Goal: Task Accomplishment & Management: Manage account settings

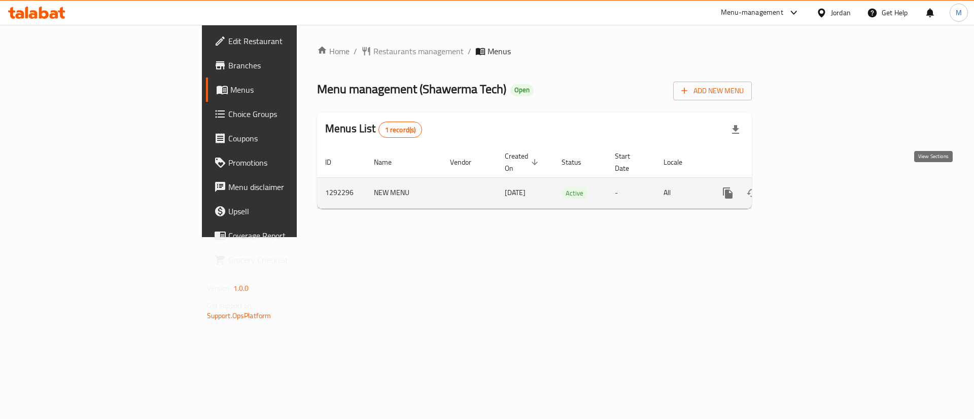
click at [813, 184] on link "enhanced table" at bounding box center [801, 193] width 24 height 24
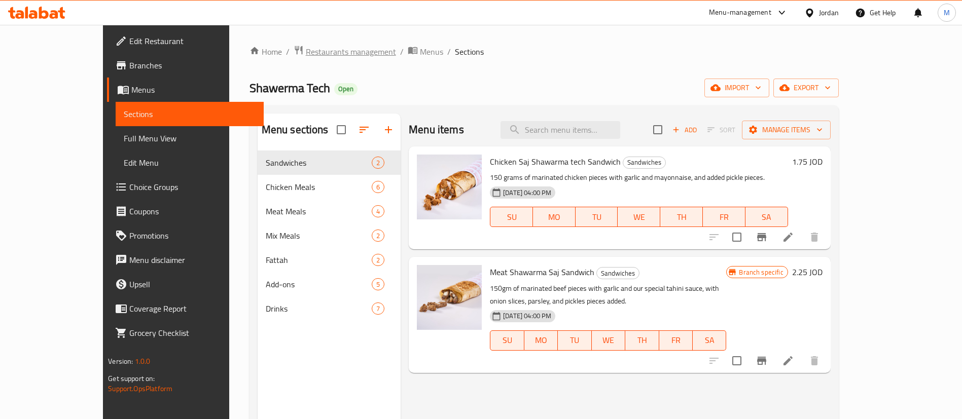
click at [306, 53] on span "Restaurants management" at bounding box center [351, 52] width 90 height 12
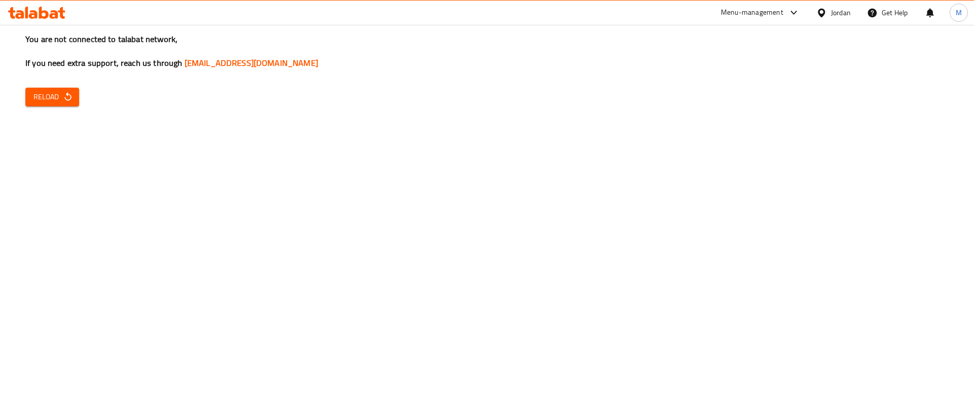
click at [62, 89] on button "Reload" at bounding box center [52, 97] width 54 height 19
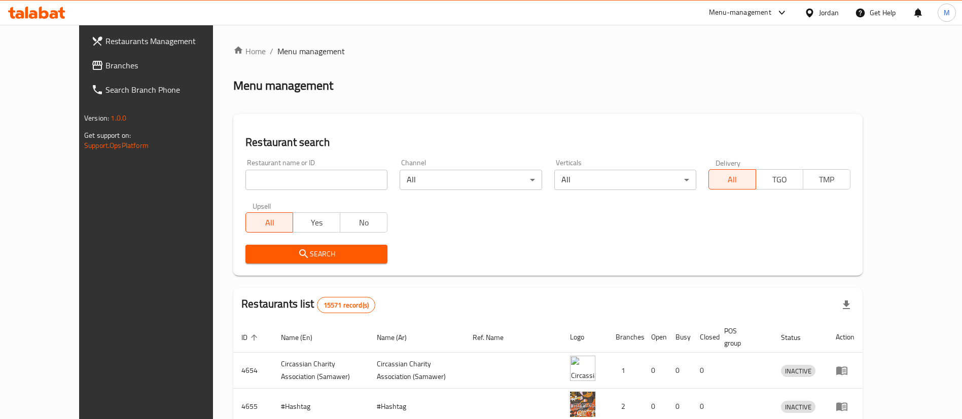
click at [310, 210] on div "All Yes No" at bounding box center [316, 217] width 142 height 30
click at [316, 181] on input "search" at bounding box center [316, 180] width 142 height 20
type input "s"
type input "m"
type input "healthyWay"
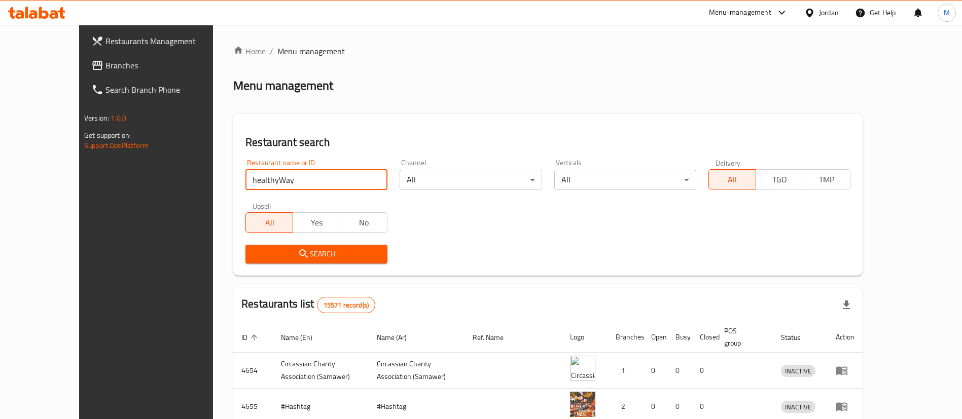
click button "Search" at bounding box center [316, 254] width 142 height 19
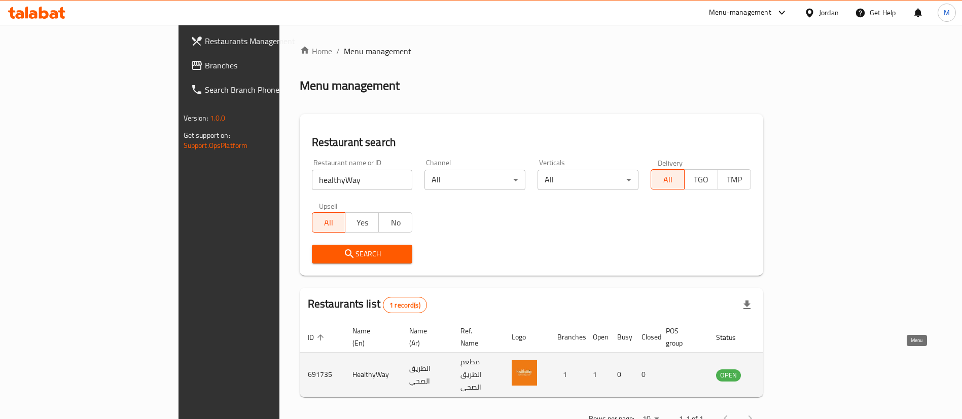
click at [781, 371] on icon "enhanced table" at bounding box center [775, 375] width 11 height 9
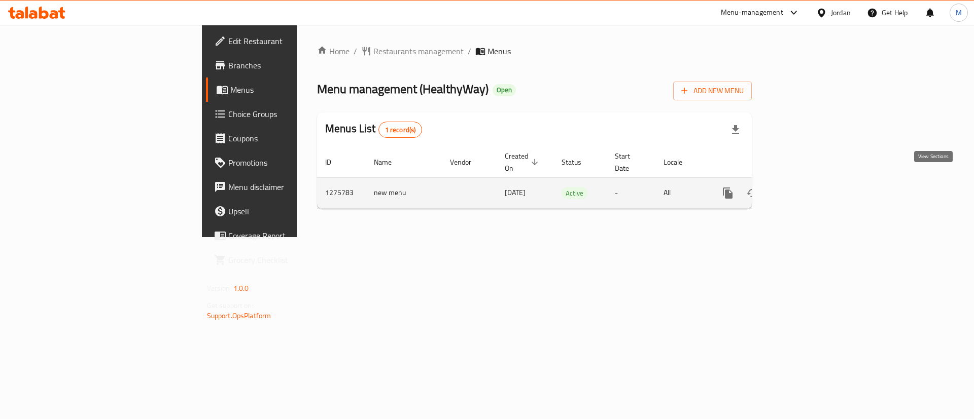
click at [813, 184] on link "enhanced table" at bounding box center [801, 193] width 24 height 24
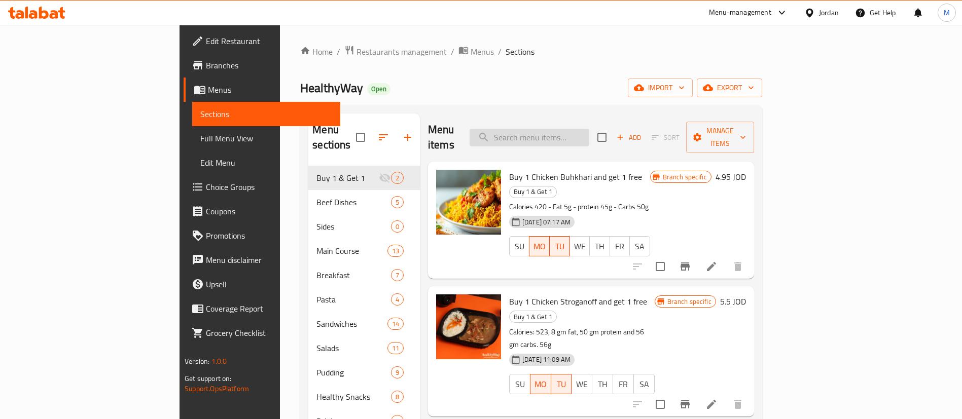
click at [589, 129] on input "search" at bounding box center [530, 138] width 120 height 18
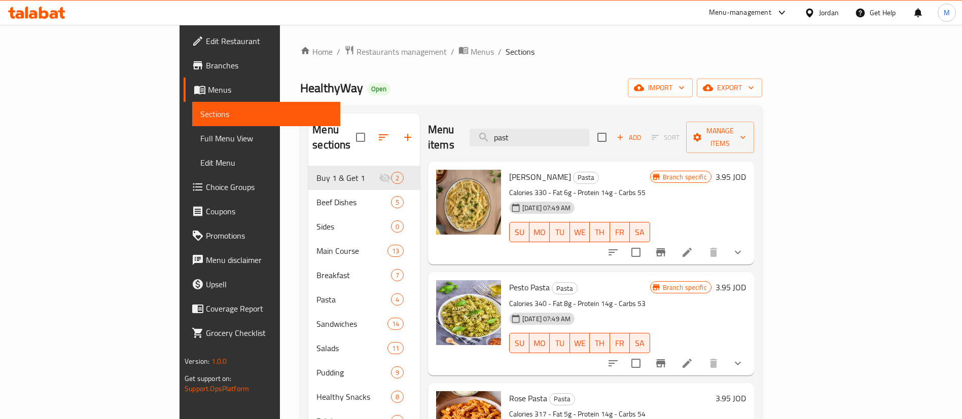
type input "past"
click at [357, 46] on span "Restaurants management" at bounding box center [402, 52] width 90 height 12
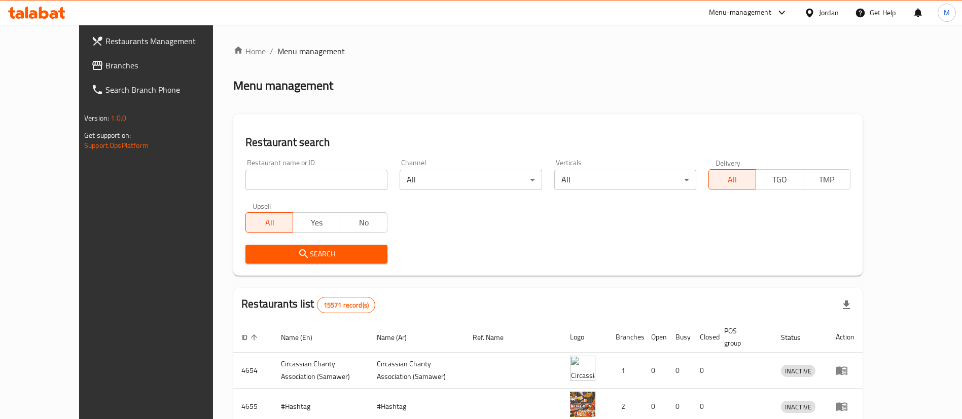
click at [284, 181] on input "search" at bounding box center [316, 180] width 142 height 20
click button "Search" at bounding box center [316, 254] width 142 height 19
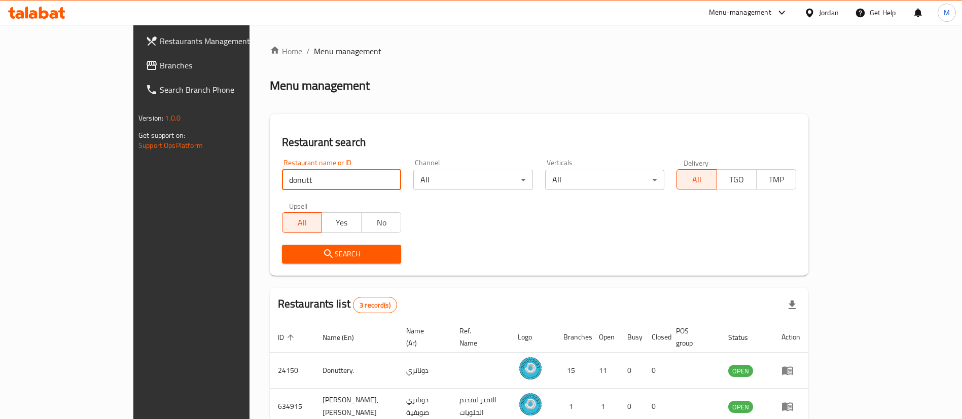
scroll to position [85, 0]
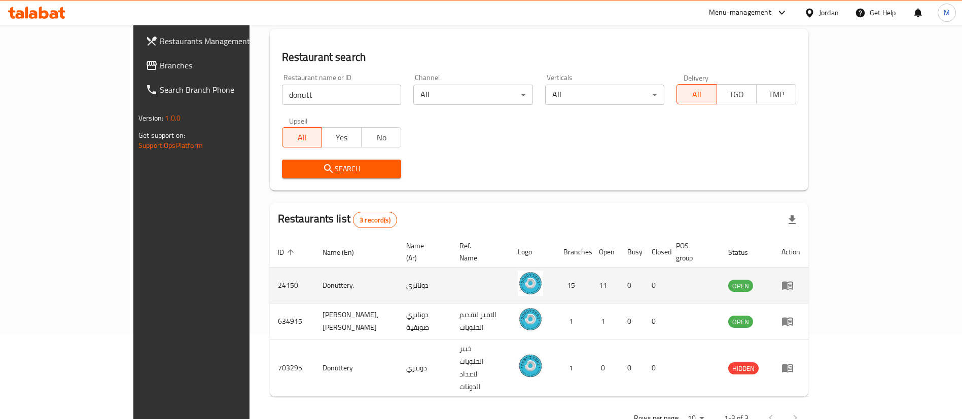
click at [270, 279] on td "24150" at bounding box center [292, 286] width 45 height 36
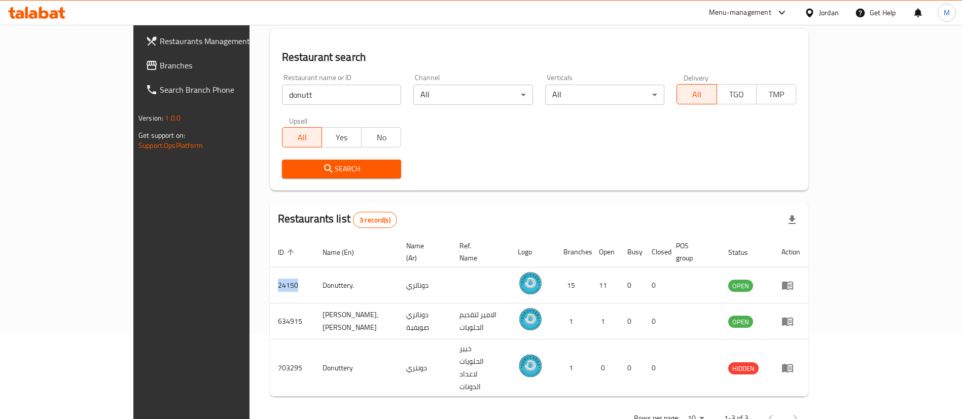
copy td "24150"
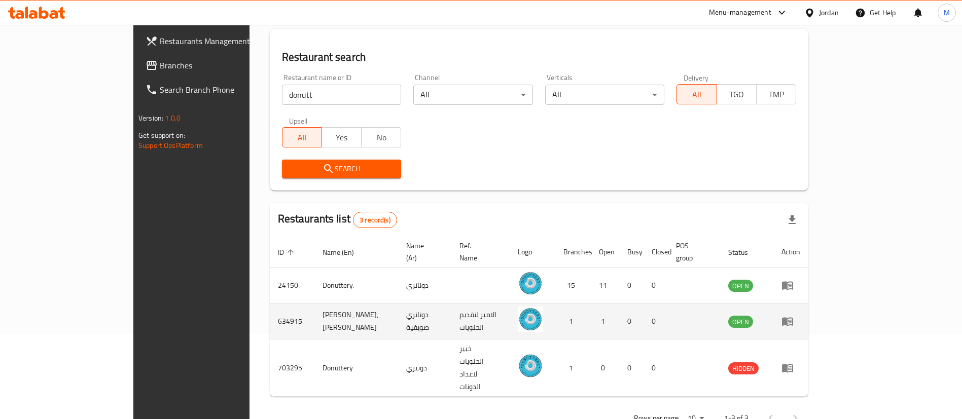
click at [270, 309] on td "634915" at bounding box center [292, 322] width 45 height 36
copy td "634915"
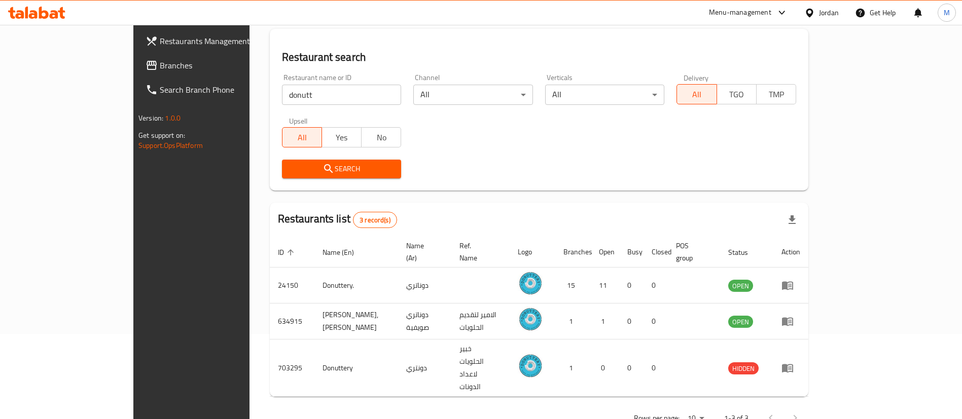
click at [313, 109] on div "Restaurant name or ID donutt Restaurant name or ID" at bounding box center [342, 89] width 132 height 43
click at [313, 95] on input "donutt" at bounding box center [342, 95] width 120 height 20
type input "[PERSON_NAME] & [PERSON_NAME]"
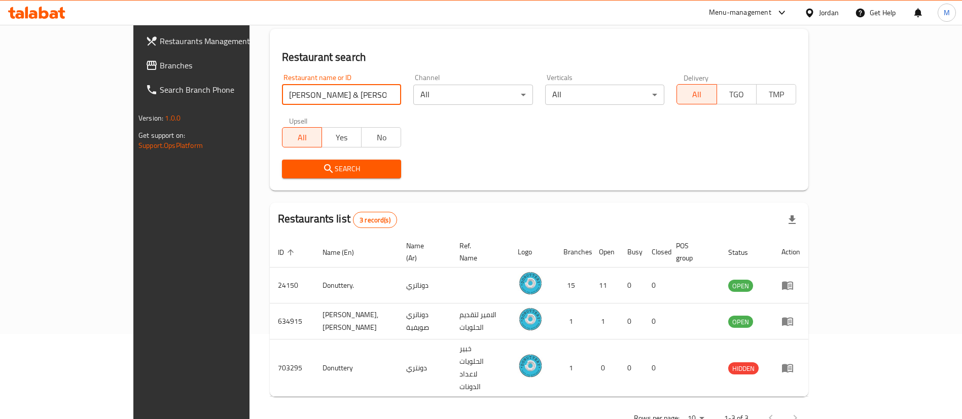
click button "Search" at bounding box center [342, 169] width 120 height 19
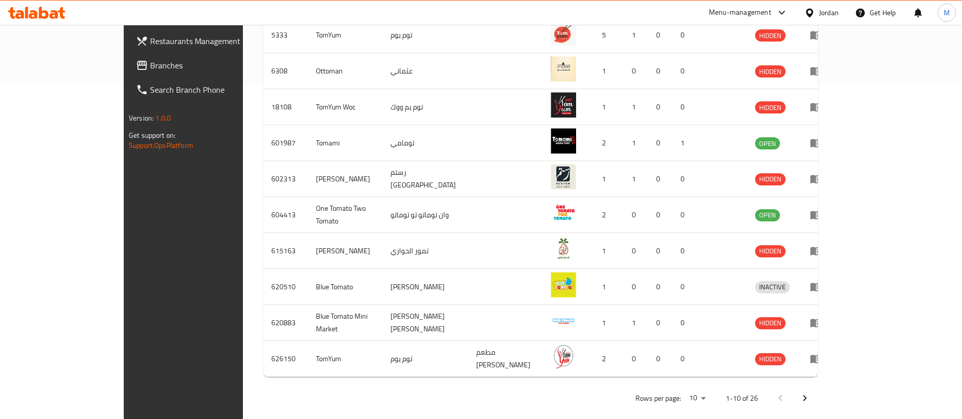
scroll to position [337, 0]
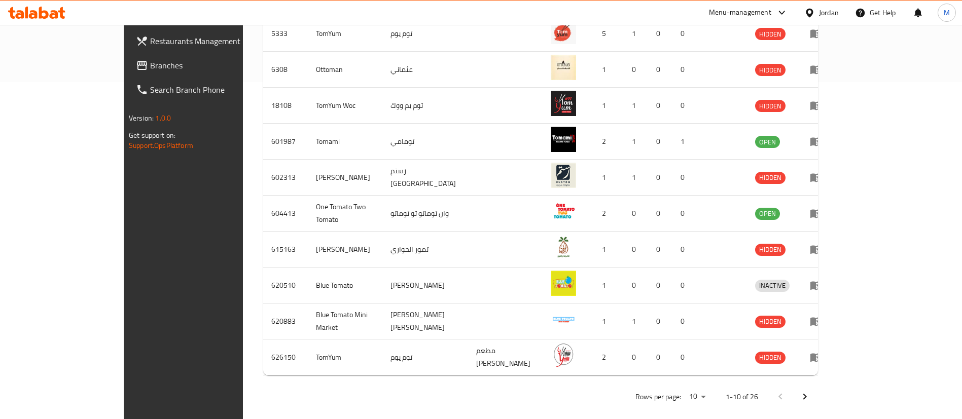
click at [811, 391] on icon "Next page" at bounding box center [805, 397] width 12 height 12
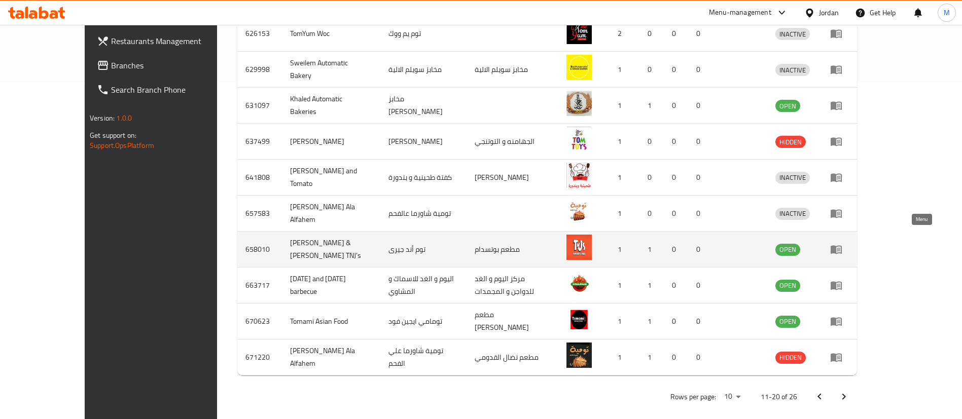
click at [842, 243] on icon "enhanced table" at bounding box center [836, 249] width 12 height 12
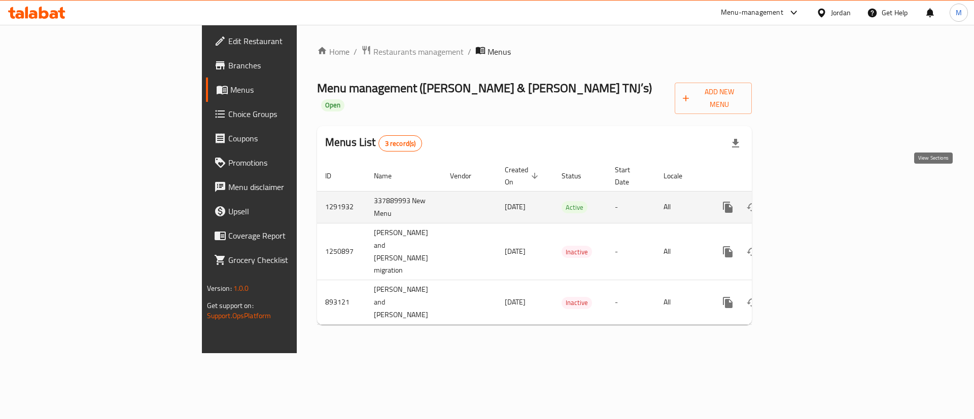
click at [813, 195] on link "enhanced table" at bounding box center [801, 207] width 24 height 24
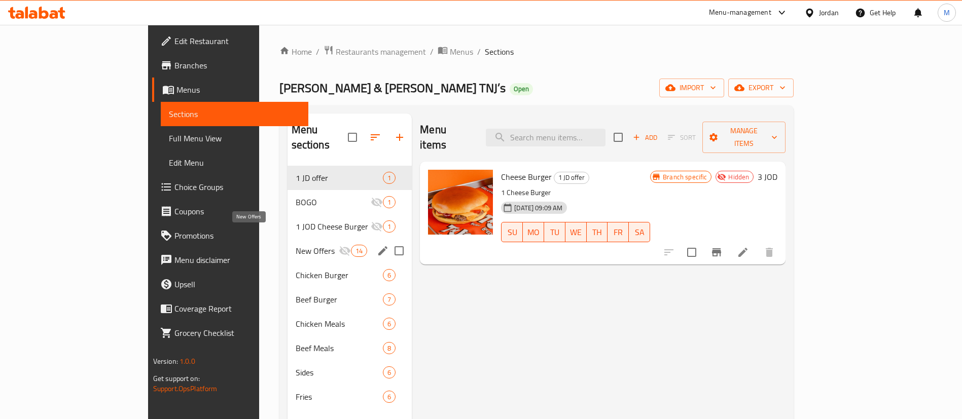
click at [296, 245] on span "New Offers" at bounding box center [317, 251] width 43 height 12
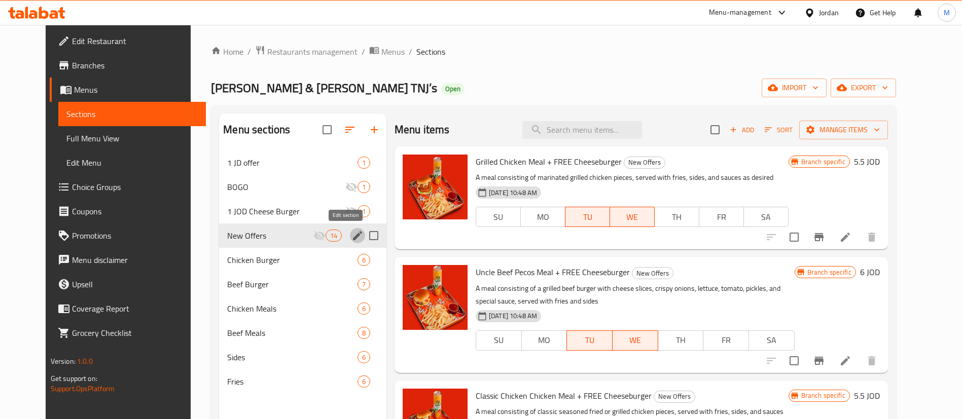
click at [351, 236] on icon "edit" at bounding box center [357, 236] width 12 height 12
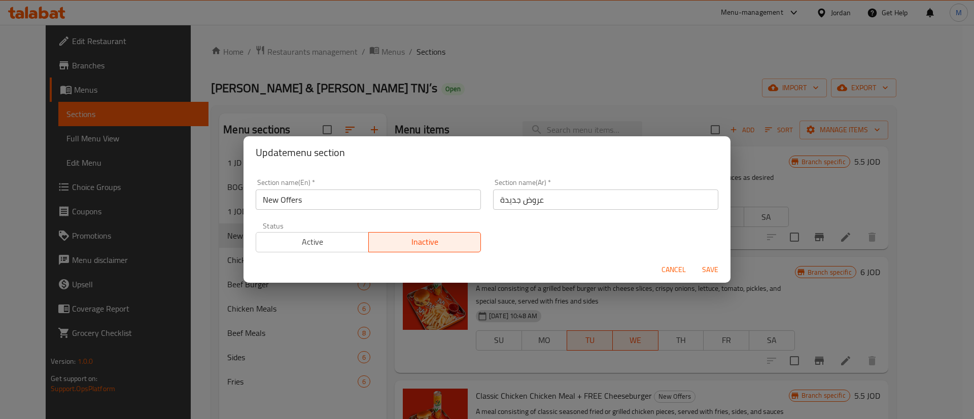
click at [340, 248] on span "Active" at bounding box center [312, 242] width 104 height 15
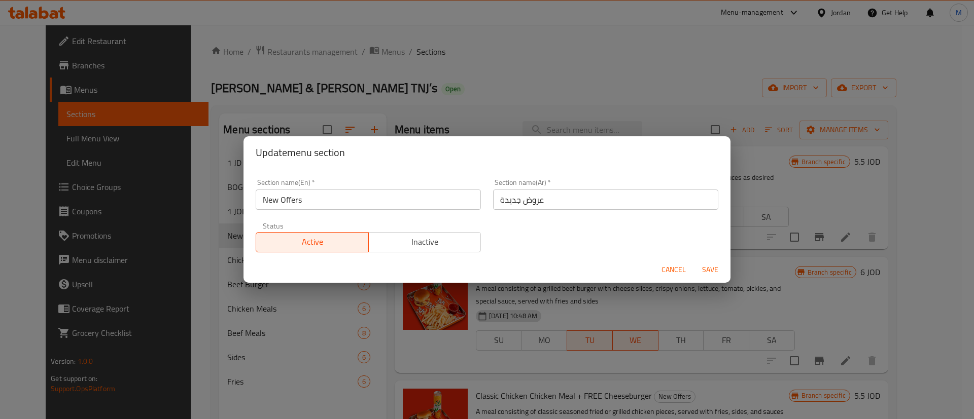
click at [701, 269] on span "Save" at bounding box center [710, 270] width 24 height 13
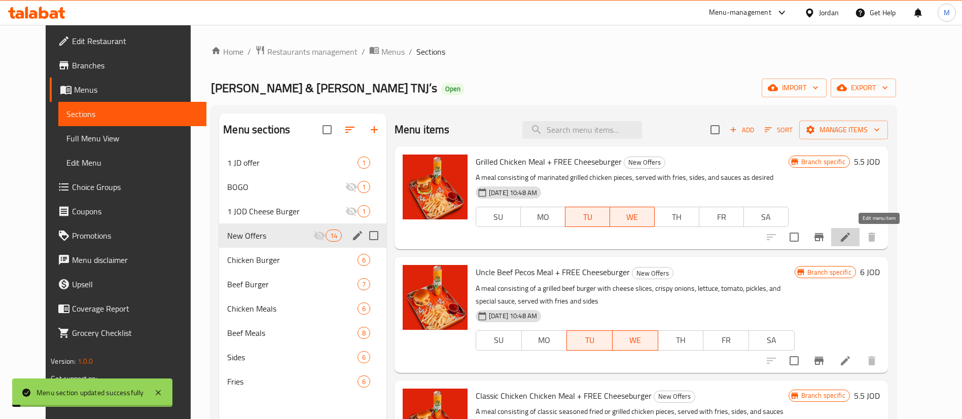
click at [851, 241] on icon at bounding box center [845, 237] width 12 height 12
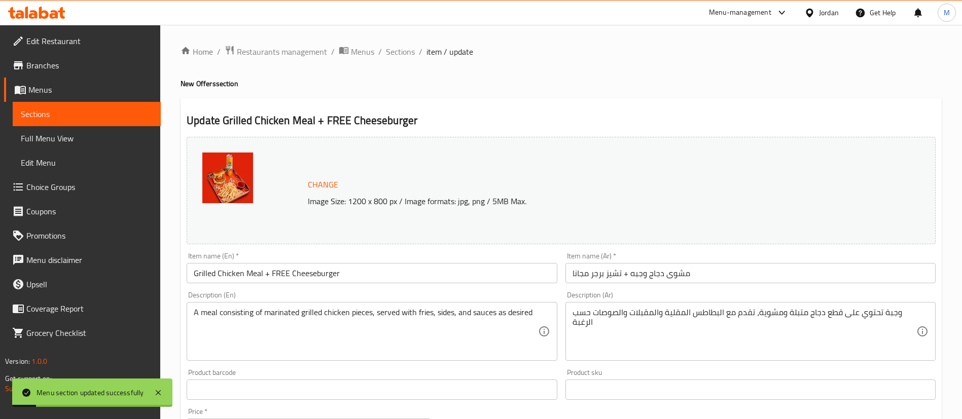
scroll to position [312, 0]
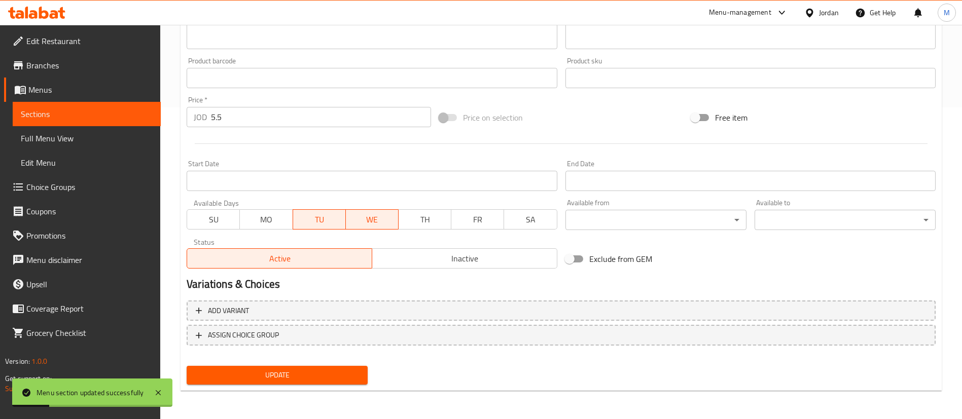
drag, startPoint x: 209, startPoint y: 217, endPoint x: 273, endPoint y: 216, distance: 64.4
click at [209, 217] on span "SU" at bounding box center [213, 219] width 45 height 15
click at [273, 216] on span "MO" at bounding box center [266, 219] width 45 height 15
drag, startPoint x: 419, startPoint y: 216, endPoint x: 438, endPoint y: 219, distance: 18.6
click at [422, 216] on span "TH" at bounding box center [425, 219] width 45 height 15
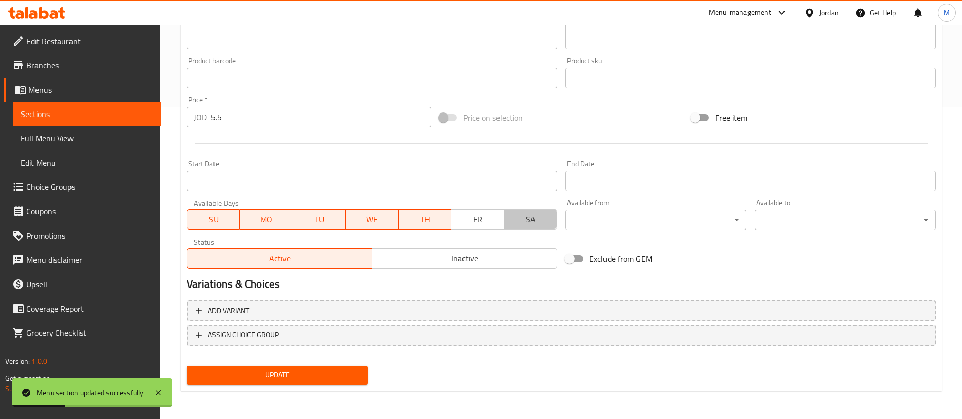
click at [511, 229] on button "SA" at bounding box center [530, 219] width 53 height 20
click at [492, 220] on span "FR" at bounding box center [477, 219] width 45 height 15
click at [353, 380] on span "Update" at bounding box center [277, 375] width 165 height 13
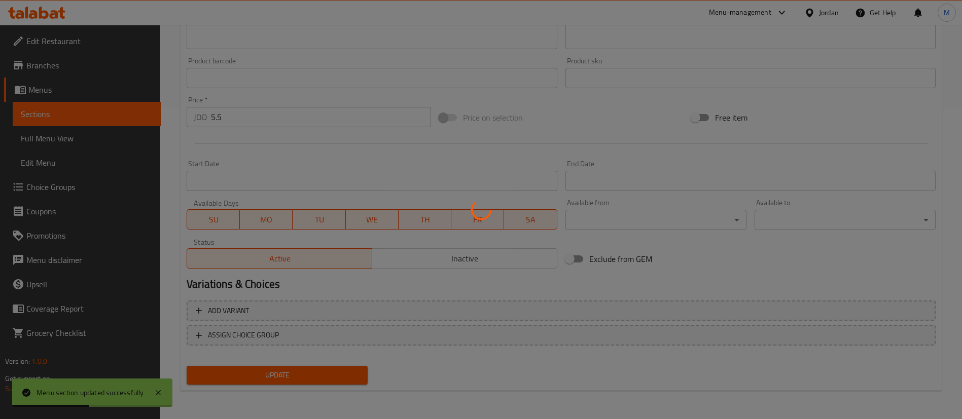
scroll to position [0, 0]
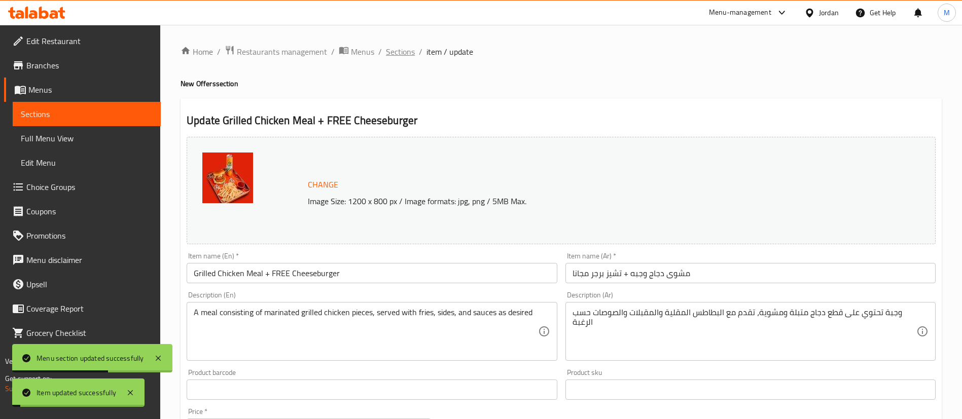
click at [394, 47] on span "Sections" at bounding box center [400, 52] width 29 height 12
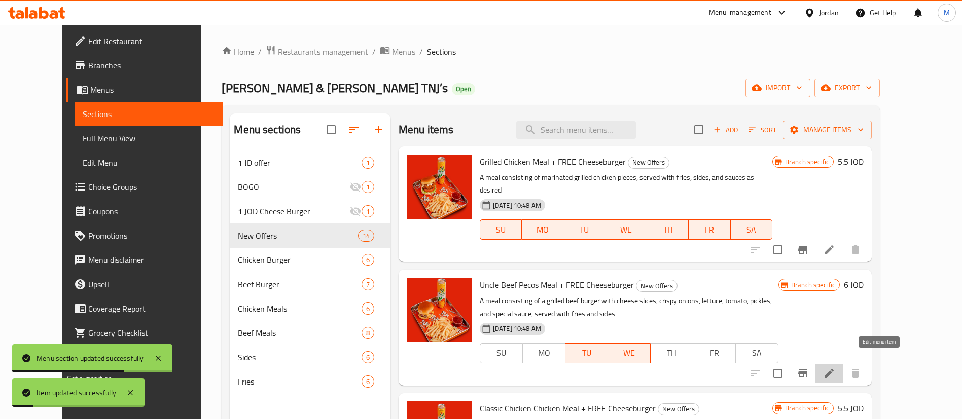
click at [834, 369] on icon at bounding box center [829, 373] width 9 height 9
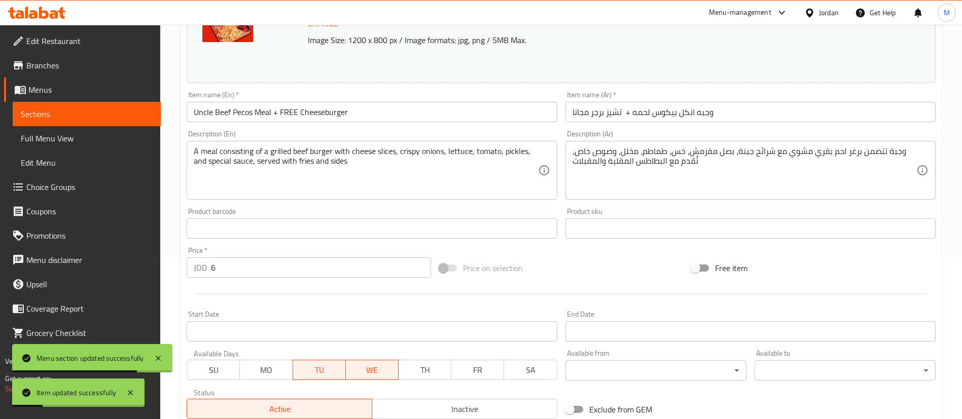
scroll to position [312, 0]
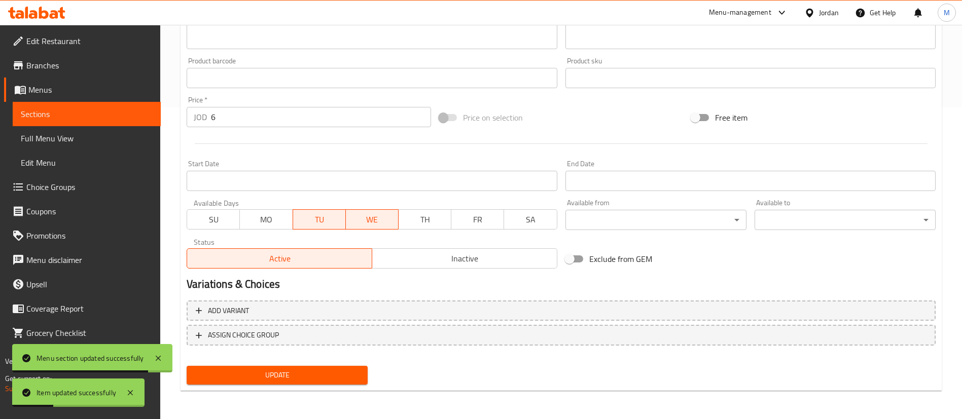
click at [216, 217] on span "SU" at bounding box center [213, 219] width 45 height 15
click at [243, 215] on button "MO" at bounding box center [265, 219] width 53 height 20
click at [422, 221] on span "TH" at bounding box center [425, 219] width 45 height 15
click at [482, 225] on span "FR" at bounding box center [477, 219] width 45 height 15
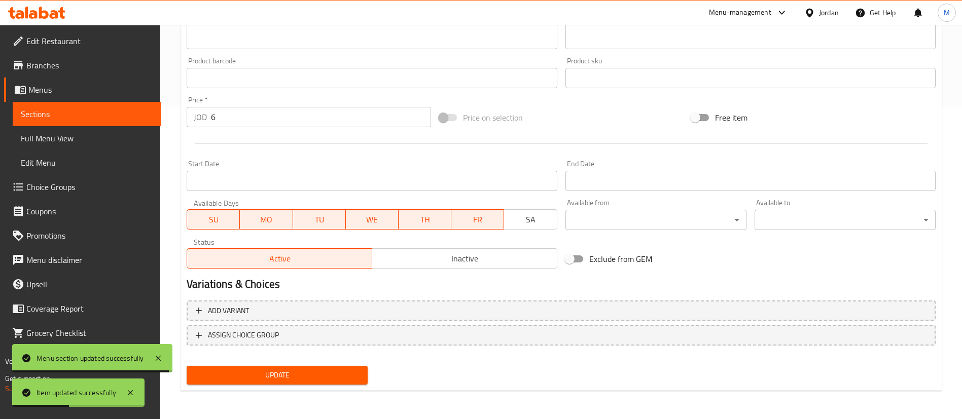
click at [523, 218] on span "SA" at bounding box center [530, 219] width 45 height 15
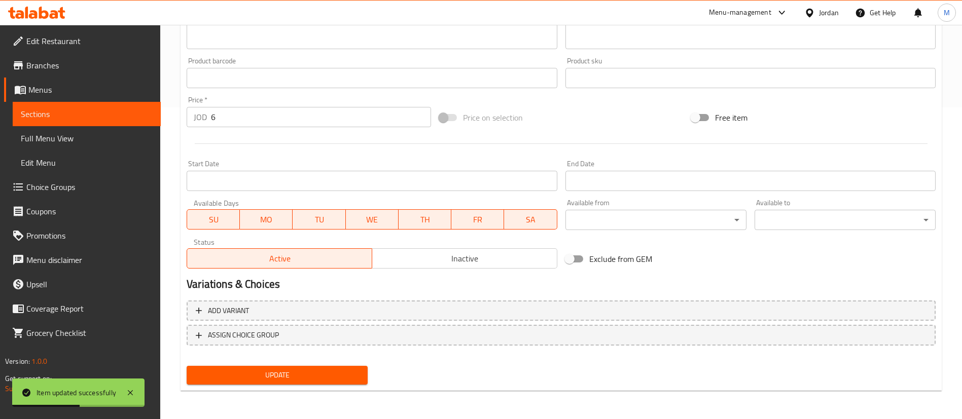
click at [324, 370] on span "Update" at bounding box center [277, 375] width 165 height 13
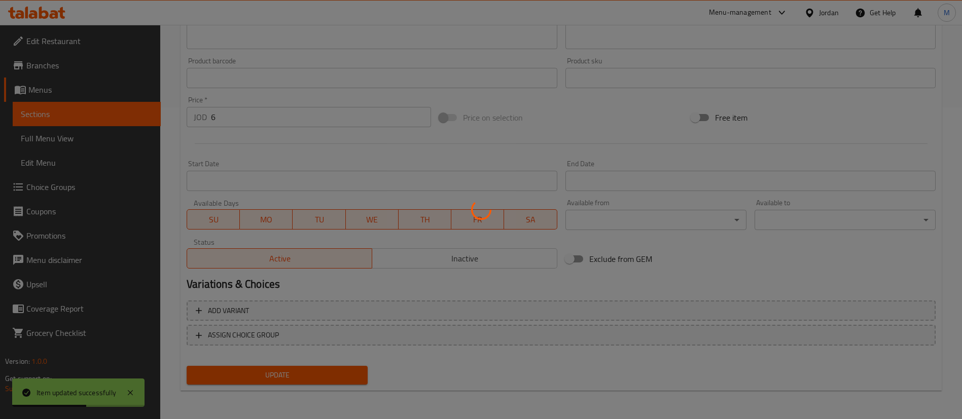
scroll to position [0, 0]
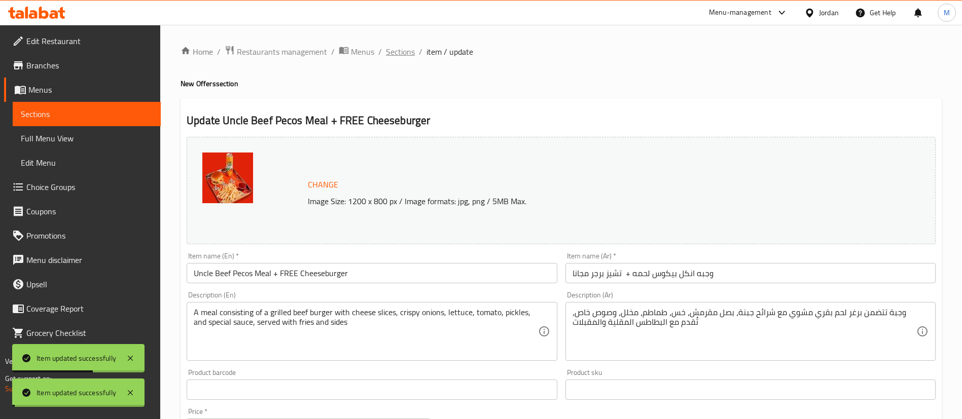
click at [398, 47] on span "Sections" at bounding box center [400, 52] width 29 height 12
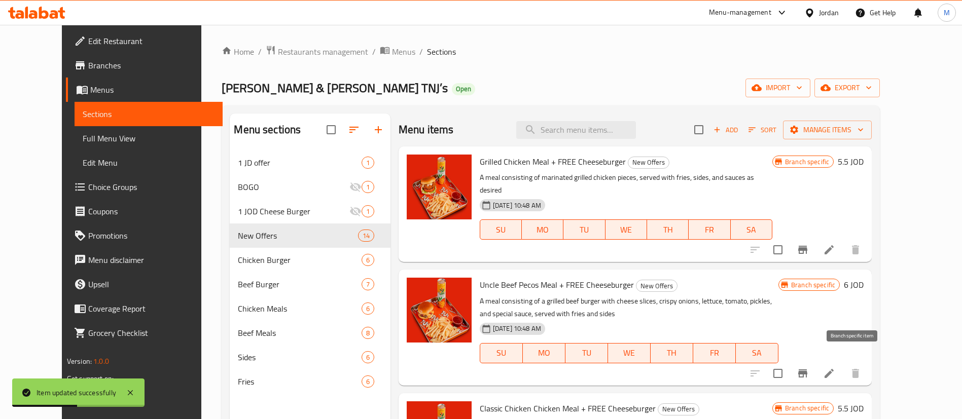
click at [807, 370] on icon "Branch-specific-item" at bounding box center [802, 374] width 9 height 8
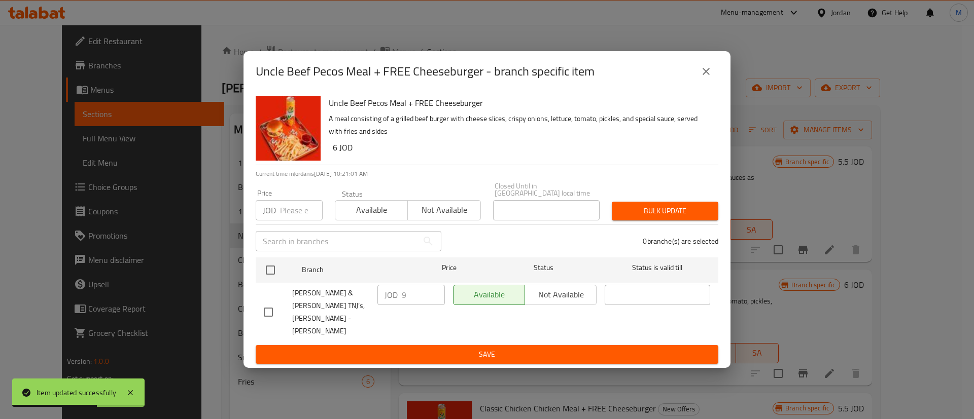
click at [699, 84] on button "close" at bounding box center [706, 71] width 24 height 24
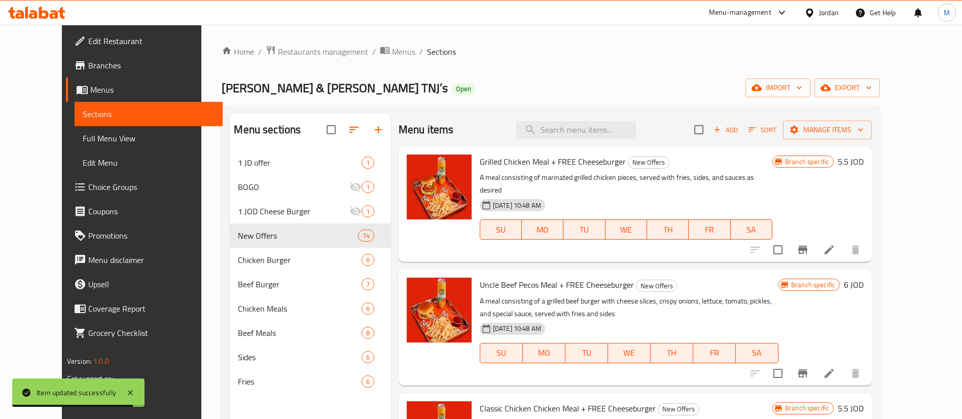
click at [222, 88] on span "[PERSON_NAME] & [PERSON_NAME] TNJ’s" at bounding box center [335, 88] width 226 height 23
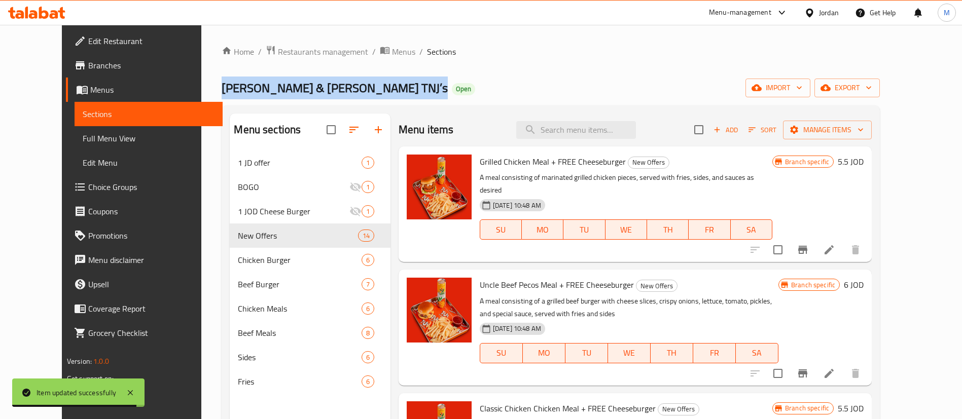
click at [222, 88] on span "[PERSON_NAME] & [PERSON_NAME] TNJ’s" at bounding box center [335, 88] width 226 height 23
copy span "[PERSON_NAME] & [PERSON_NAME] TNJ’s"
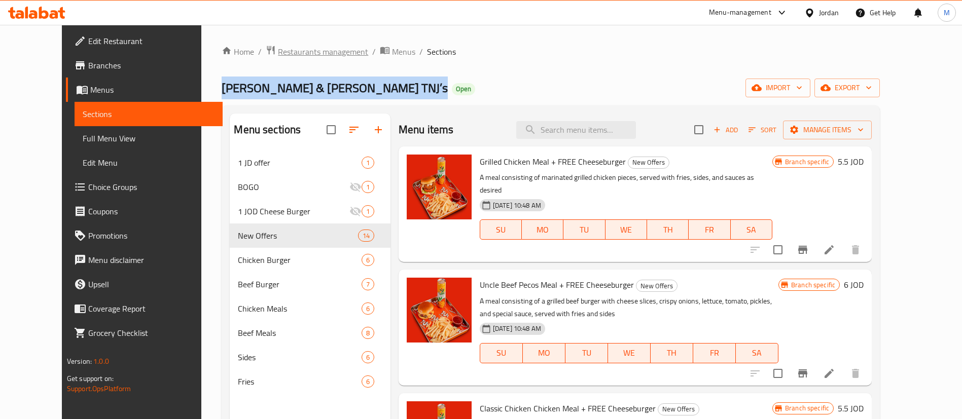
click at [282, 55] on span "Restaurants management" at bounding box center [323, 52] width 90 height 12
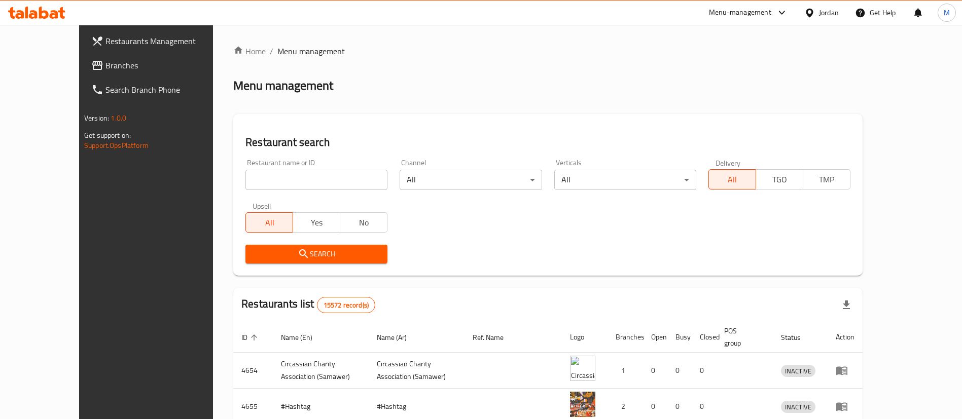
click at [269, 184] on input "search" at bounding box center [316, 180] width 142 height 20
paste input "Sallora ALShahbaa Sweets"
type input "Sallora ALShahbaa Sweets"
click button "Search" at bounding box center [316, 254] width 142 height 19
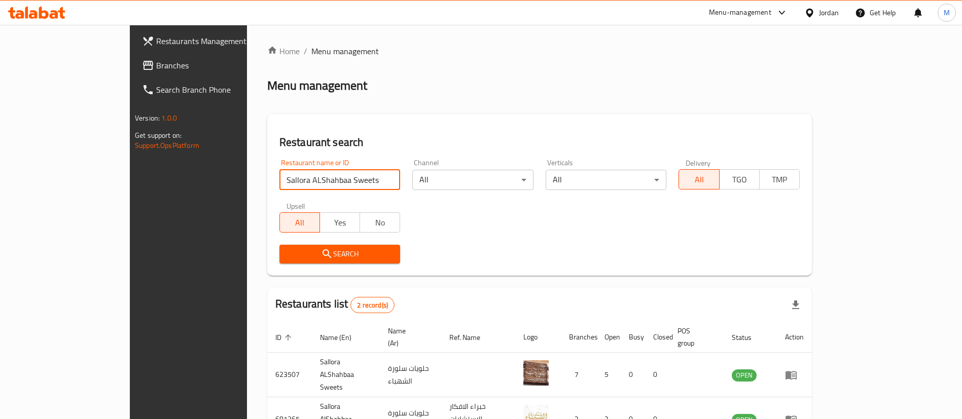
scroll to position [49, 0]
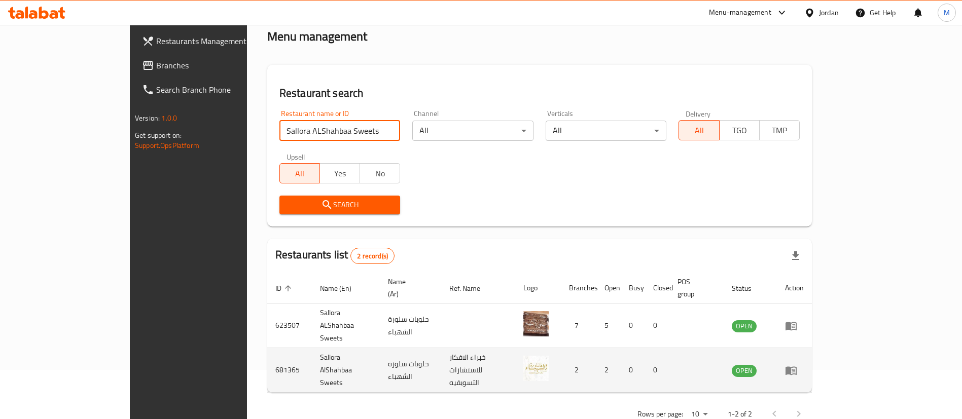
click at [390, 348] on td "حلويات سلورة الشهباء" at bounding box center [411, 370] width 62 height 45
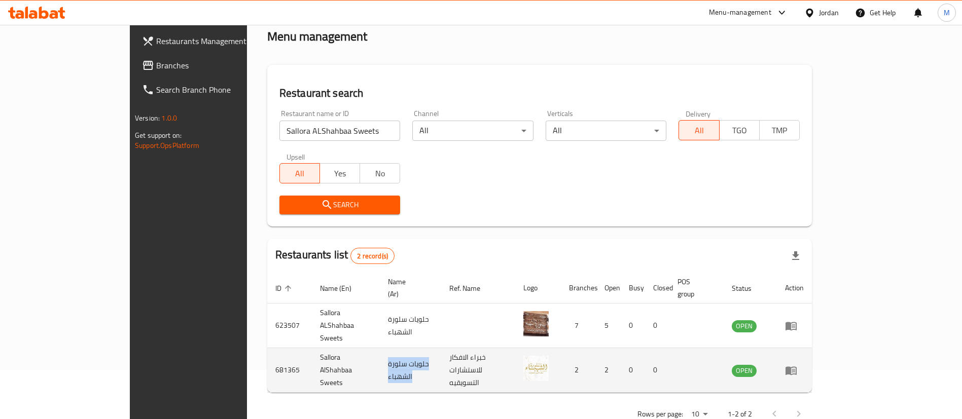
click at [390, 348] on td "حلويات سلورة الشهباء" at bounding box center [411, 370] width 62 height 45
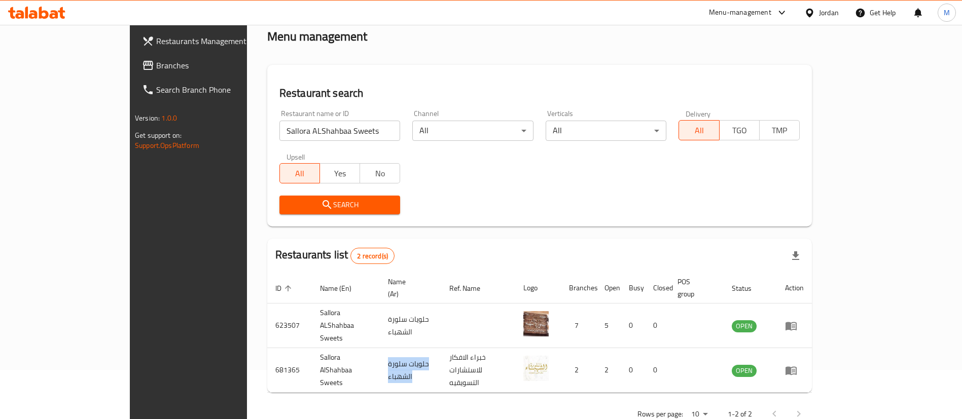
copy td "حلويات سلورة الشهباء"
click at [354, 131] on input "Sallora ALShahbaa Sweets" at bounding box center [339, 131] width 121 height 20
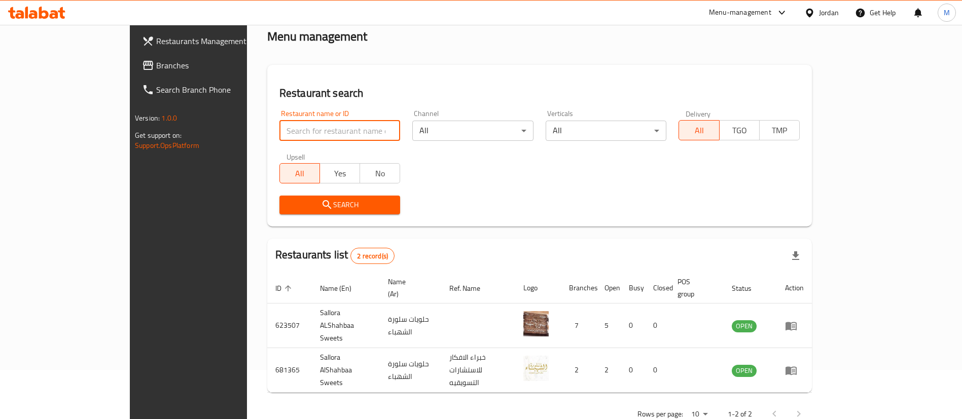
click at [343, 105] on div "Restaurant name or ID Restaurant name or ID" at bounding box center [339, 125] width 133 height 43
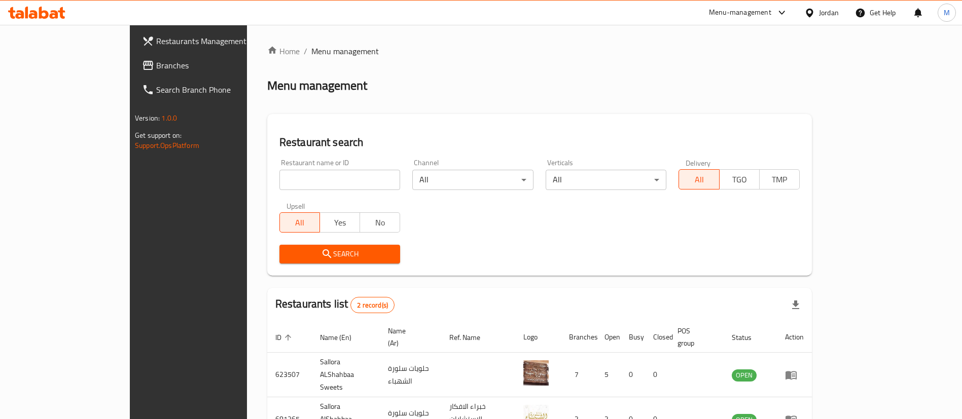
click at [156, 44] on span "Restaurants Management" at bounding box center [219, 41] width 126 height 12
